Goal: Task Accomplishment & Management: Manage account settings

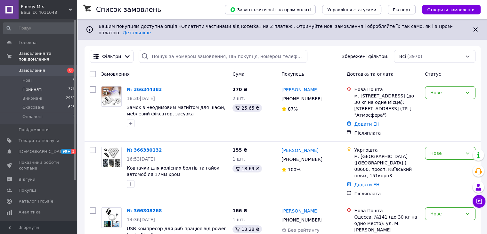
click at [29, 86] on span "Прийняті" at bounding box center [32, 89] width 20 height 6
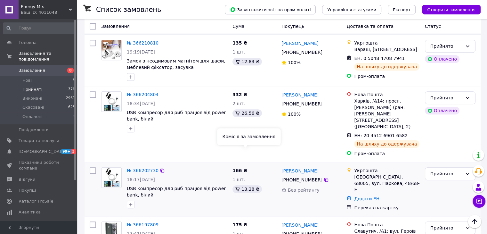
scroll to position [448, 0]
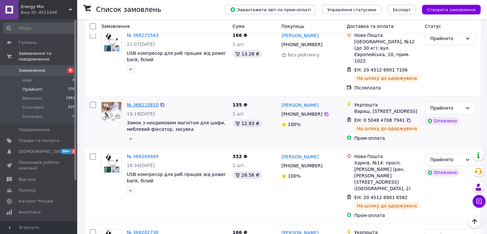
drag, startPoint x: 139, startPoint y: 74, endPoint x: 142, endPoint y: 76, distance: 3.5
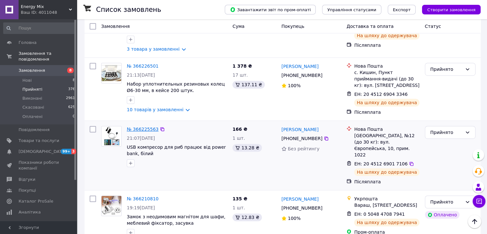
scroll to position [352, 0]
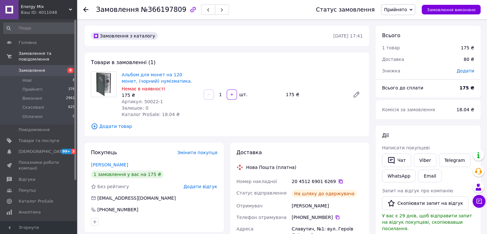
click at [338, 181] on icon at bounding box center [340, 181] width 5 height 5
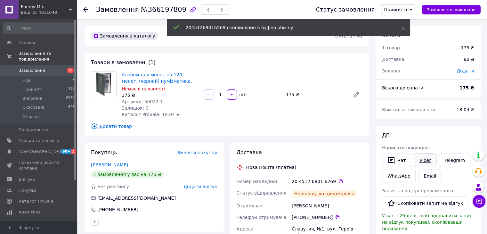
click at [427, 157] on link "Viber" at bounding box center [424, 159] width 22 height 13
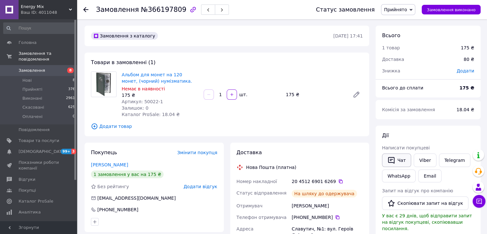
click at [402, 160] on button "Чат" at bounding box center [396, 159] width 29 height 13
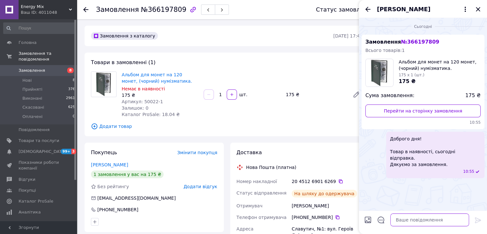
click at [410, 219] on textarea at bounding box center [429, 219] width 79 height 13
paste textarea "20451269016269"
type textarea "ттн 20451269016269"
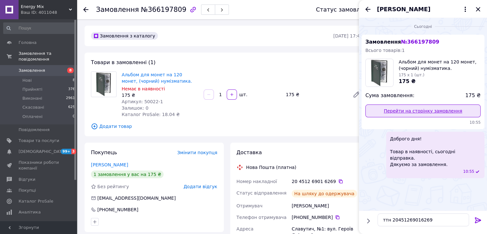
drag, startPoint x: 477, startPoint y: 220, endPoint x: 452, endPoint y: 107, distance: 116.4
click at [477, 220] on icon at bounding box center [478, 220] width 8 height 8
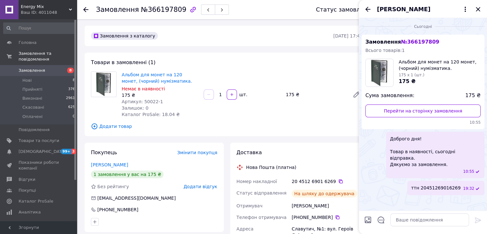
drag, startPoint x: 477, startPoint y: 11, endPoint x: 461, endPoint y: 0, distance: 19.4
click at [476, 11] on icon "Закрити" at bounding box center [478, 9] width 8 height 8
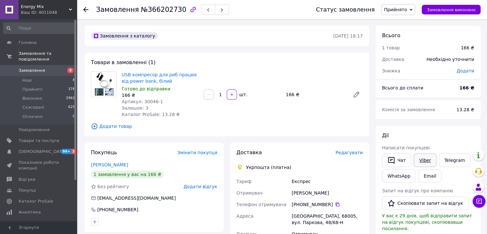
click at [428, 160] on link "Viber" at bounding box center [424, 159] width 22 height 13
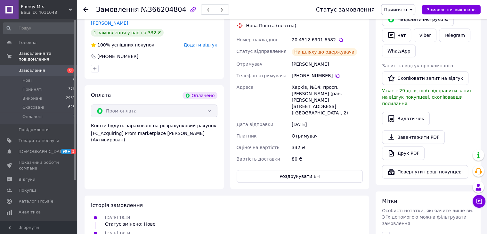
scroll to position [52, 0]
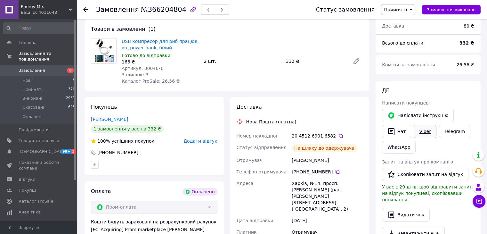
click at [421, 130] on link "Viber" at bounding box center [424, 130] width 22 height 13
click at [425, 128] on link "Viber" at bounding box center [424, 130] width 22 height 13
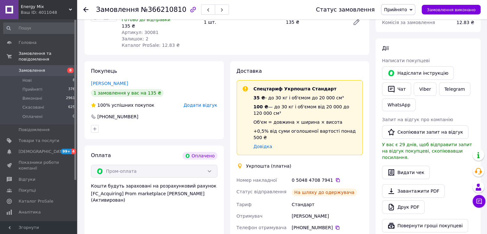
scroll to position [96, 0]
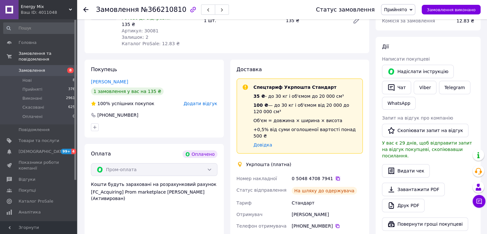
click at [335, 176] on icon at bounding box center [337, 178] width 5 height 5
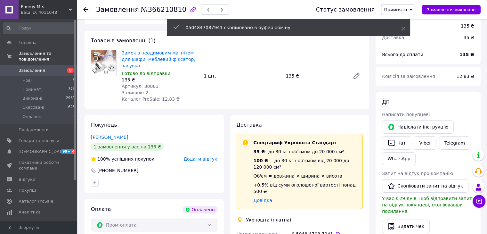
scroll to position [0, 0]
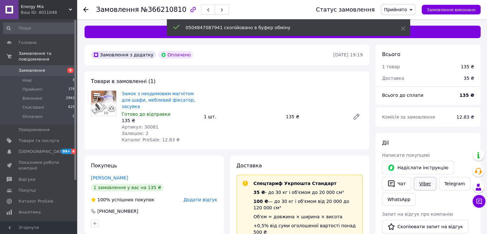
click at [424, 183] on link "Viber" at bounding box center [424, 183] width 22 height 13
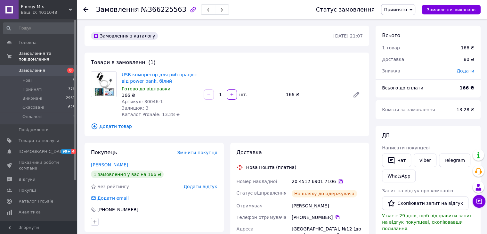
click at [338, 182] on icon at bounding box center [340, 181] width 5 height 5
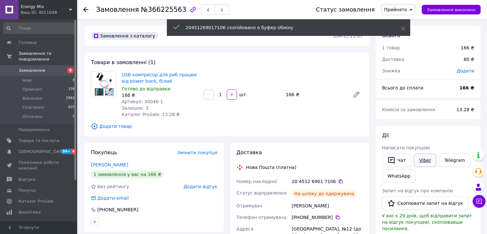
click at [423, 161] on link "Viber" at bounding box center [424, 159] width 22 height 13
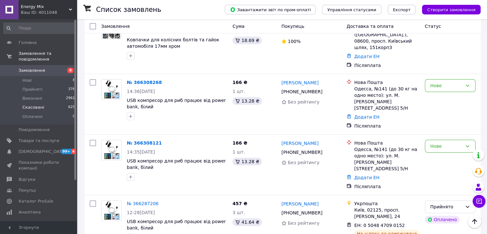
drag, startPoint x: 39, startPoint y: 81, endPoint x: 60, endPoint y: 98, distance: 27.3
click at [39, 86] on span "Прийняті" at bounding box center [32, 89] width 20 height 6
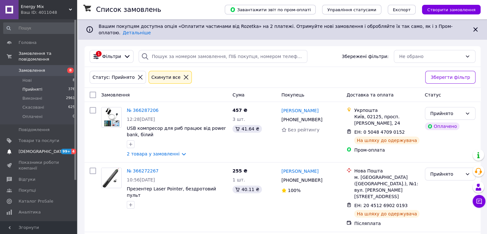
click at [40, 148] on span "[DEMOGRAPHIC_DATA]" at bounding box center [42, 151] width 47 height 6
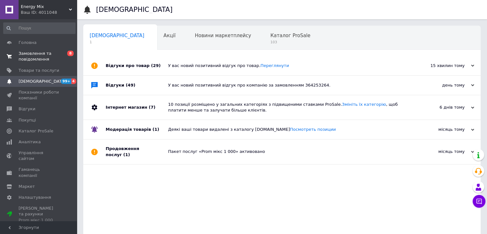
click at [40, 55] on span "Замовлення та повідомлення" at bounding box center [39, 57] width 41 height 12
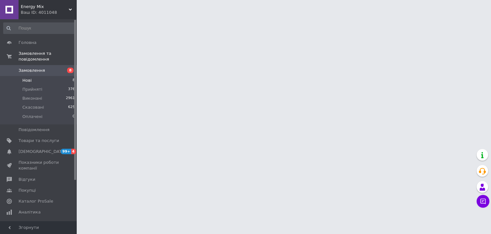
click at [49, 76] on li "Нові 8" at bounding box center [39, 80] width 79 height 9
click at [27, 77] on span "Нові" at bounding box center [26, 80] width 9 height 6
click at [24, 77] on span "Нові" at bounding box center [26, 80] width 9 height 6
click at [132, 16] on html "Energy Mix Ваш ID: 4011048 Сайт Energy Mix Кабінет покупця Перевірити стан сист…" at bounding box center [245, 8] width 491 height 16
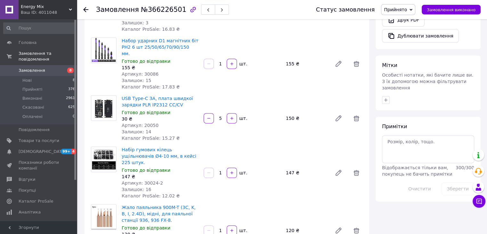
scroll to position [448, 0]
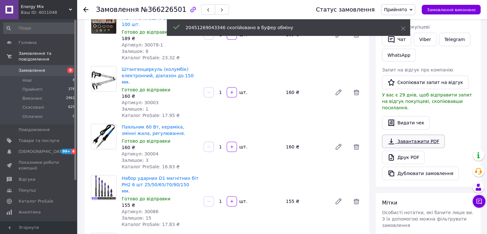
scroll to position [64, 0]
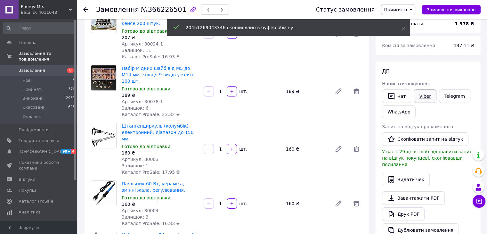
click at [429, 92] on link "Viber" at bounding box center [424, 95] width 22 height 13
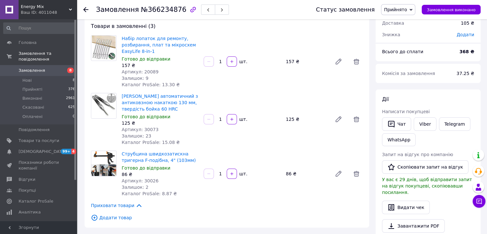
scroll to position [96, 0]
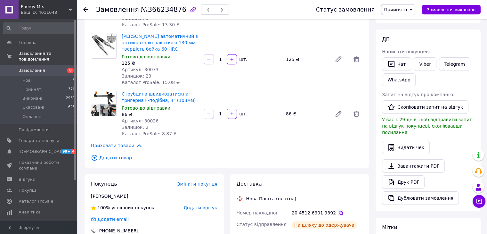
click at [338, 212] on icon at bounding box center [340, 212] width 5 height 5
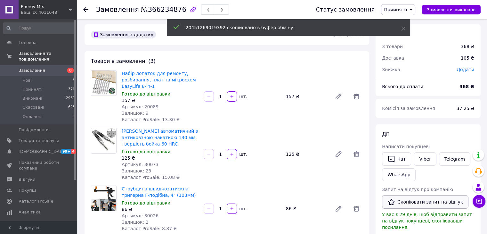
scroll to position [0, 0]
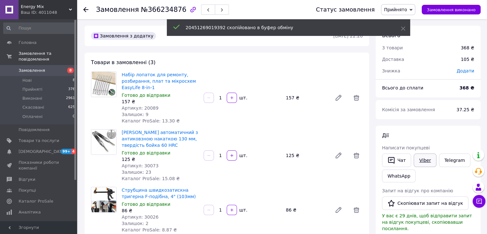
click at [423, 163] on link "Viber" at bounding box center [424, 159] width 22 height 13
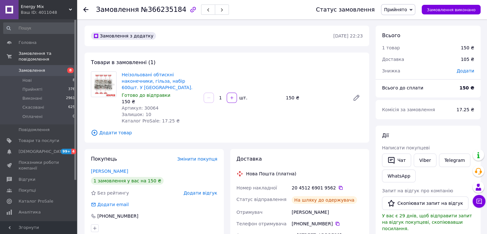
click at [333, 182] on div "20 4512 6901 9562" at bounding box center [327, 188] width 74 height 12
click at [339, 186] on icon at bounding box center [341, 188] width 4 height 4
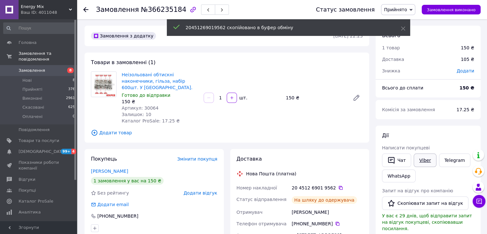
click at [427, 162] on link "Viber" at bounding box center [424, 159] width 22 height 13
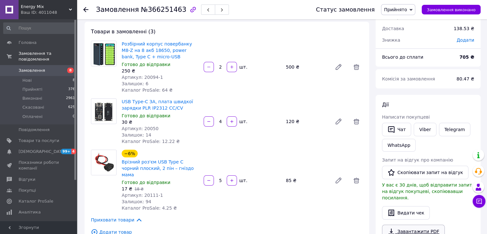
scroll to position [96, 0]
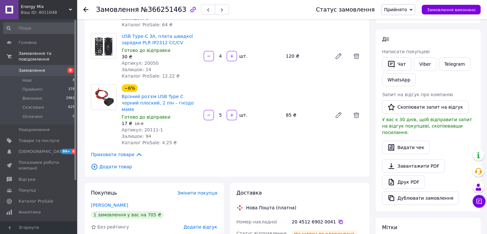
click at [338, 219] on icon at bounding box center [340, 221] width 5 height 5
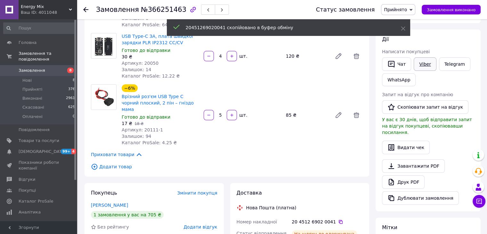
click at [419, 66] on link "Viber" at bounding box center [424, 63] width 22 height 13
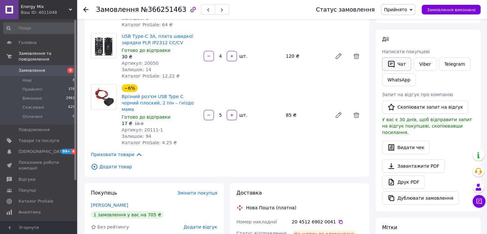
click at [401, 63] on button "Чат" at bounding box center [396, 63] width 29 height 13
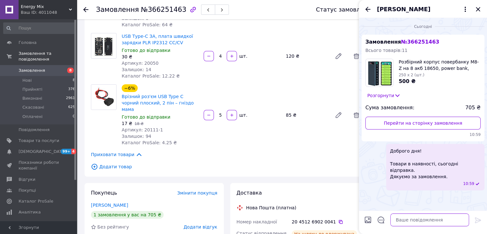
drag, startPoint x: 410, startPoint y: 219, endPoint x: 406, endPoint y: 220, distance: 4.9
click at [410, 219] on textarea at bounding box center [429, 219] width 79 height 13
paste textarea "20451269020041"
type textarea "ттн 20451269020041"
click at [479, 219] on icon at bounding box center [477, 220] width 6 height 6
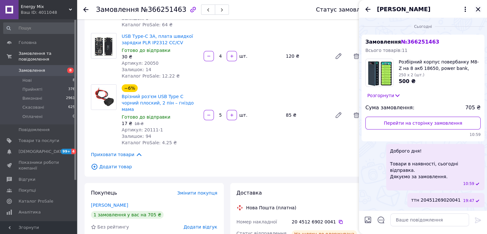
click at [478, 12] on icon "Закрити" at bounding box center [478, 9] width 8 height 8
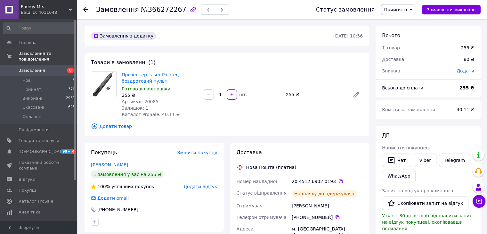
drag, startPoint x: 334, startPoint y: 180, endPoint x: 339, endPoint y: 180, distance: 5.4
click at [339, 180] on icon at bounding box center [341, 181] width 4 height 4
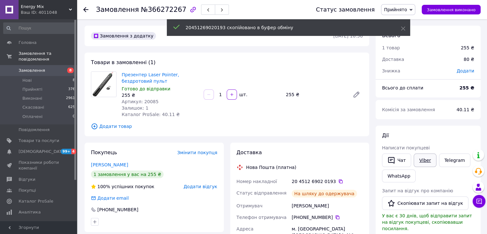
click at [415, 159] on link "Viber" at bounding box center [424, 159] width 22 height 13
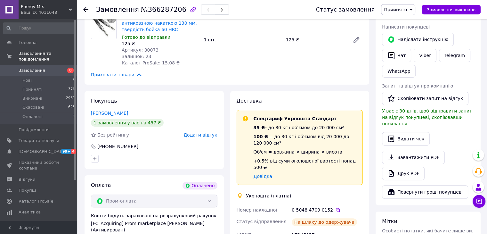
scroll to position [160, 0]
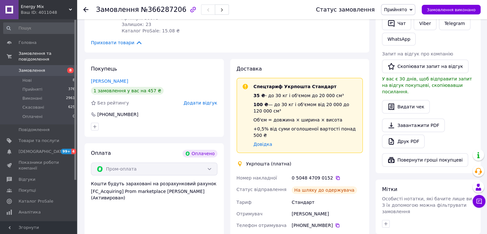
drag, startPoint x: 330, startPoint y: 170, endPoint x: 334, endPoint y: 175, distance: 6.2
click at [336, 176] on icon at bounding box center [338, 178] width 4 height 4
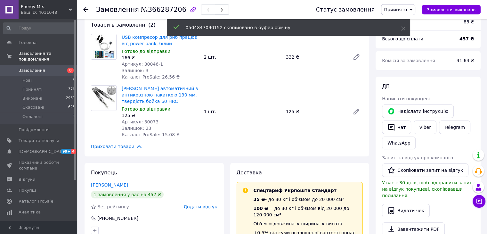
scroll to position [32, 0]
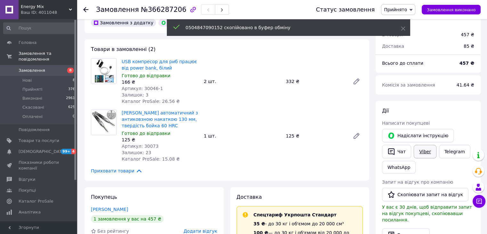
click at [425, 151] on link "Viber" at bounding box center [424, 151] width 22 height 13
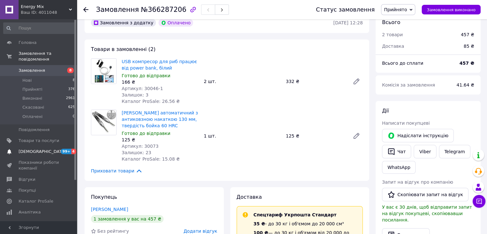
click at [33, 148] on span "[DEMOGRAPHIC_DATA]" at bounding box center [42, 151] width 47 height 6
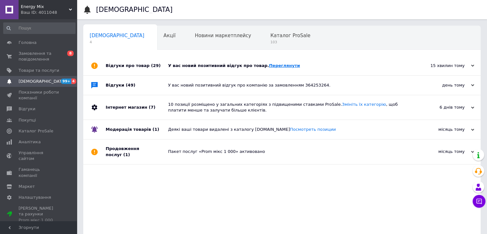
click at [269, 67] on link "Переглянути" at bounding box center [284, 65] width 31 height 5
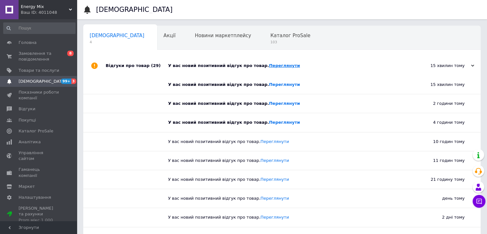
click at [274, 67] on link "Переглянути" at bounding box center [284, 65] width 31 height 5
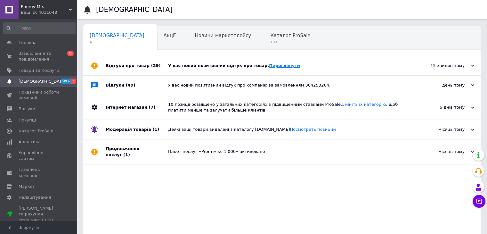
click at [269, 64] on link "Переглянути" at bounding box center [284, 65] width 31 height 5
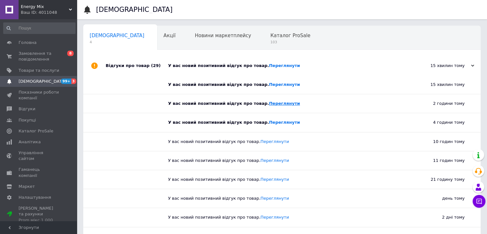
click at [273, 102] on link "Переглянути" at bounding box center [284, 103] width 31 height 5
click at [273, 124] on link "Переглянути" at bounding box center [284, 122] width 31 height 5
click at [269, 85] on link "Переглянути" at bounding box center [284, 84] width 31 height 5
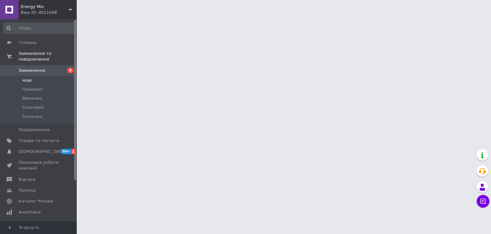
click at [32, 76] on li "Нові" at bounding box center [39, 80] width 79 height 9
click at [24, 77] on span "Нові" at bounding box center [26, 80] width 9 height 6
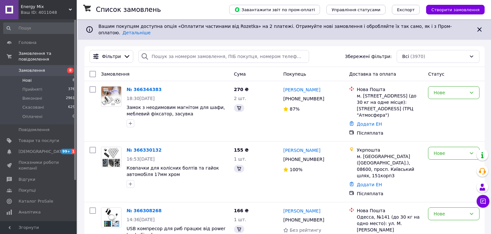
click at [22, 77] on span "Нові" at bounding box center [26, 80] width 9 height 6
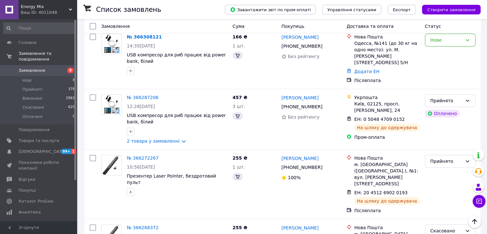
scroll to position [256, 0]
